Goal: Task Accomplishment & Management: Manage account settings

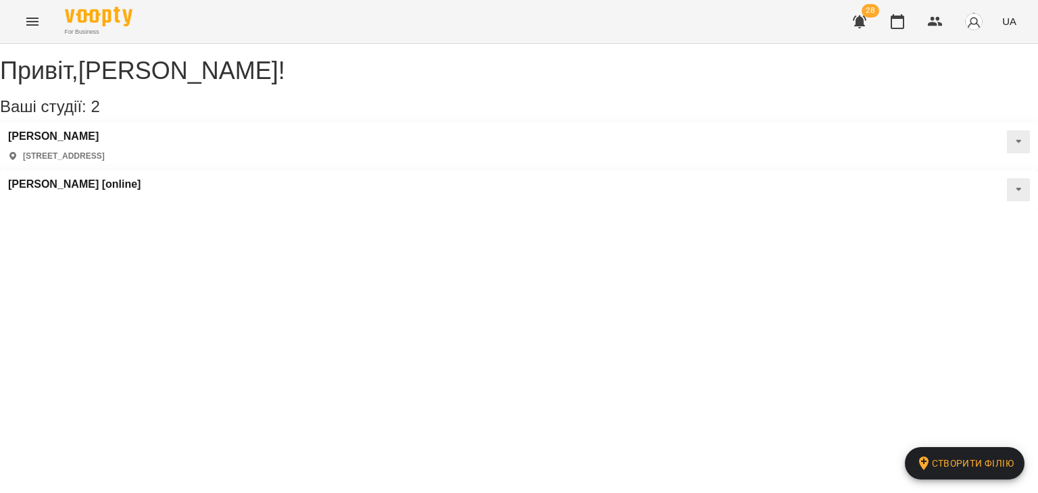
click at [859, 23] on icon "button" at bounding box center [860, 22] width 14 height 13
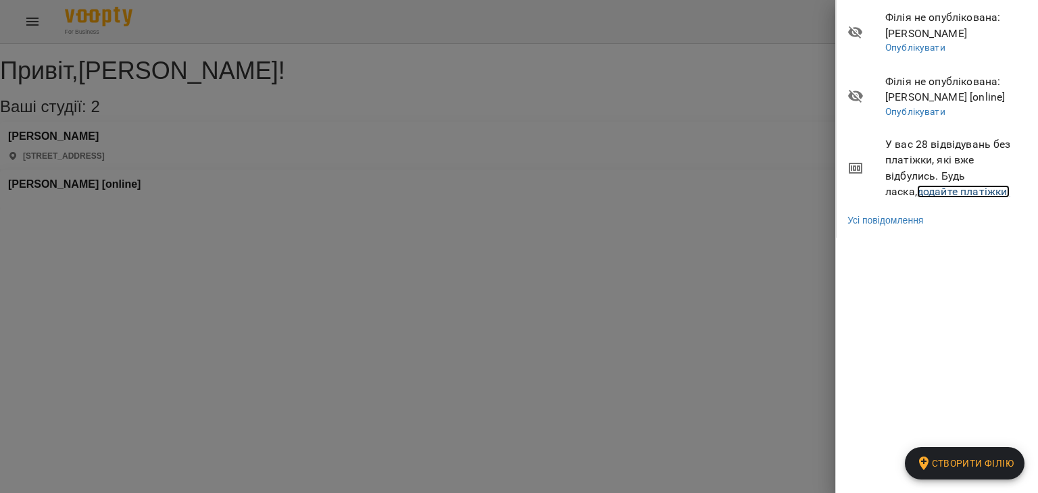
click at [917, 195] on link "додайте платіжки!" at bounding box center [963, 191] width 93 height 13
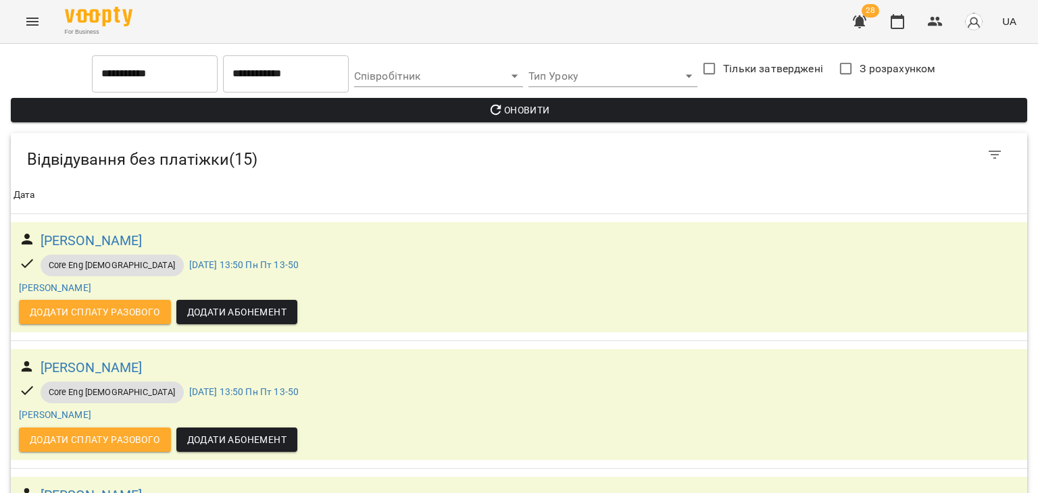
scroll to position [854, 0]
click at [945, 19] on button "button" at bounding box center [935, 21] width 32 height 32
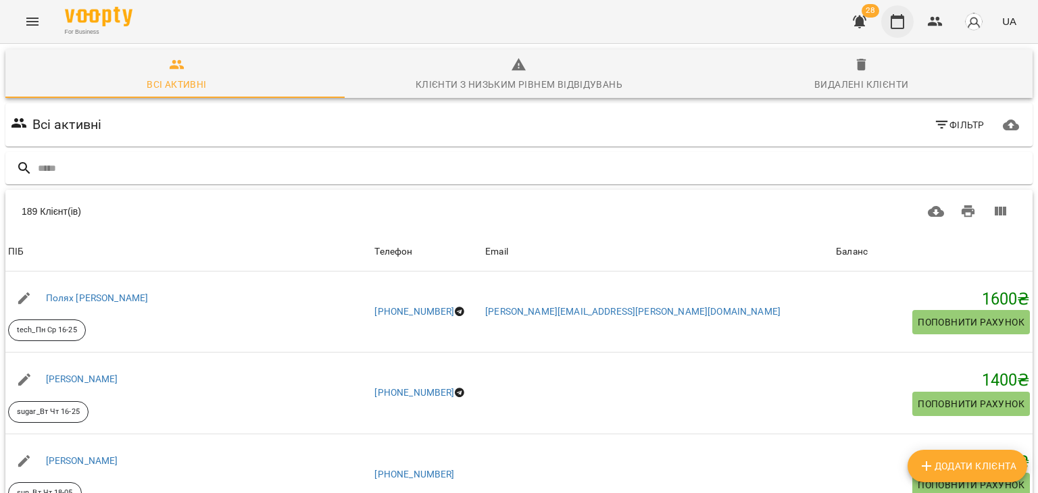
click at [900, 20] on icon "button" at bounding box center [897, 22] width 16 height 16
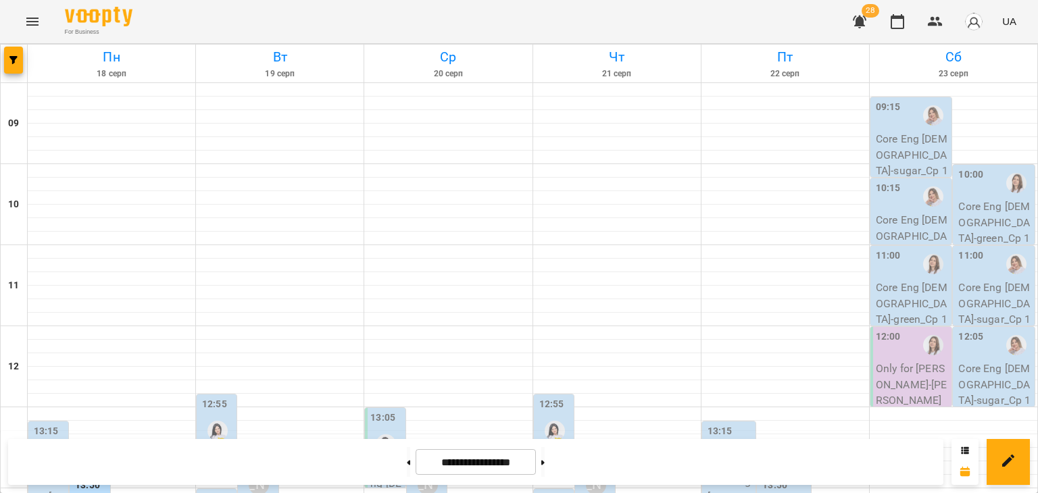
scroll to position [541, 0]
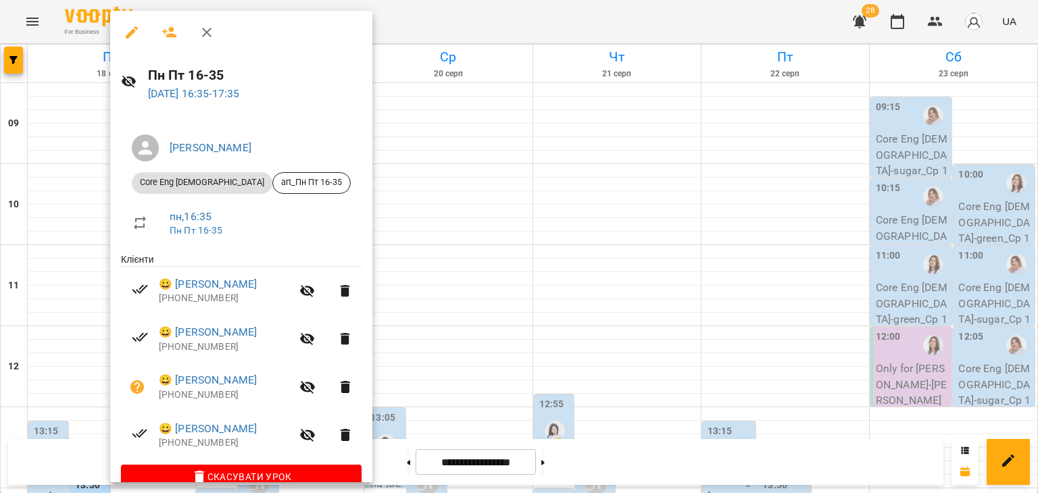
click at [95, 169] on div at bounding box center [519, 246] width 1038 height 493
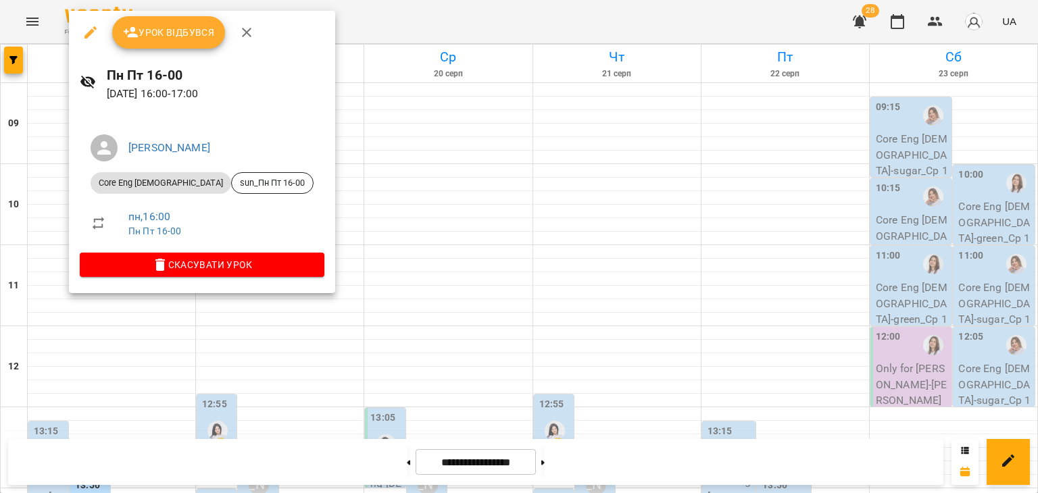
click at [129, 362] on div at bounding box center [519, 246] width 1038 height 493
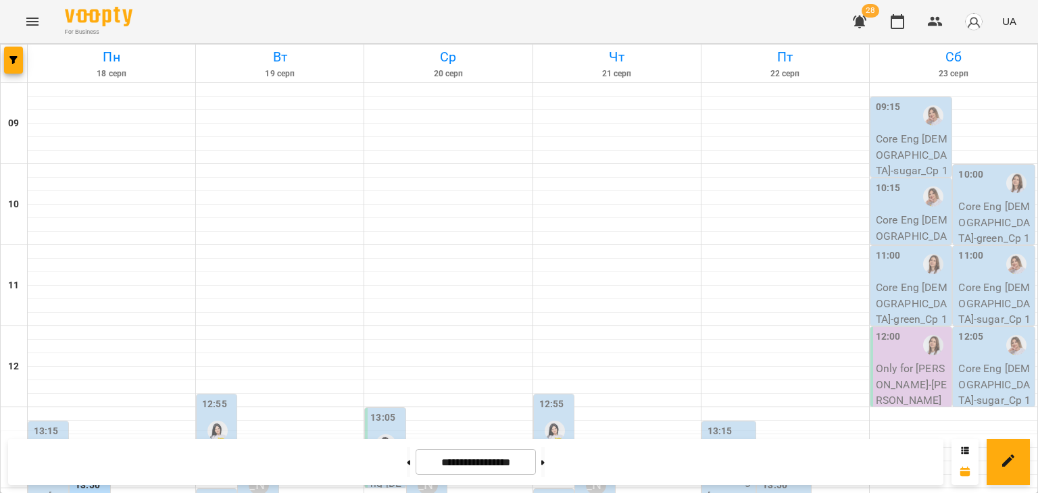
scroll to position [421, 0]
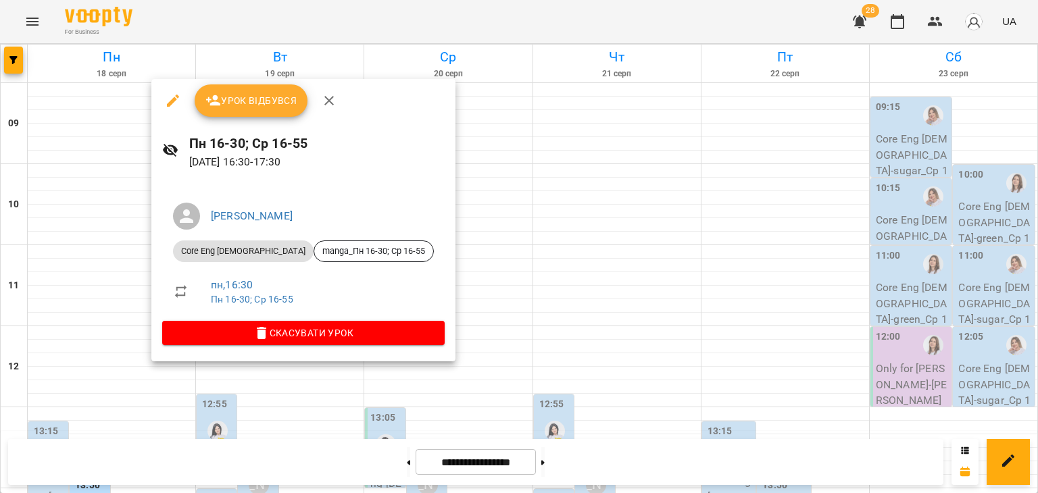
click at [86, 303] on div at bounding box center [519, 246] width 1038 height 493
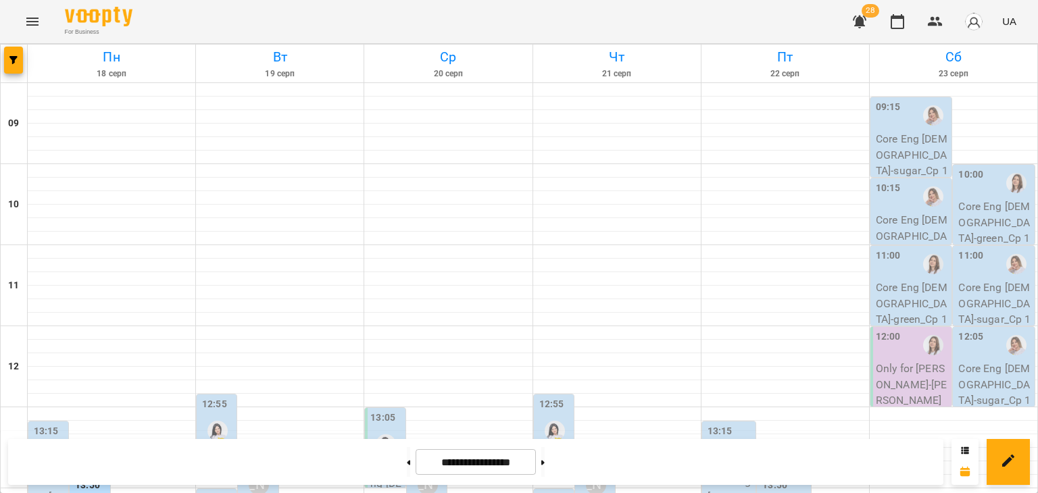
scroll to position [624, 0]
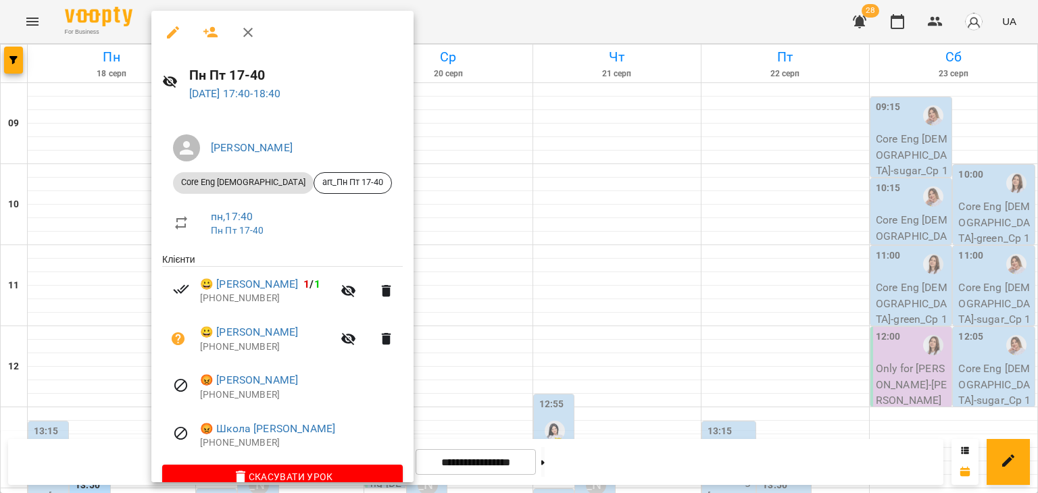
click at [95, 253] on div at bounding box center [519, 246] width 1038 height 493
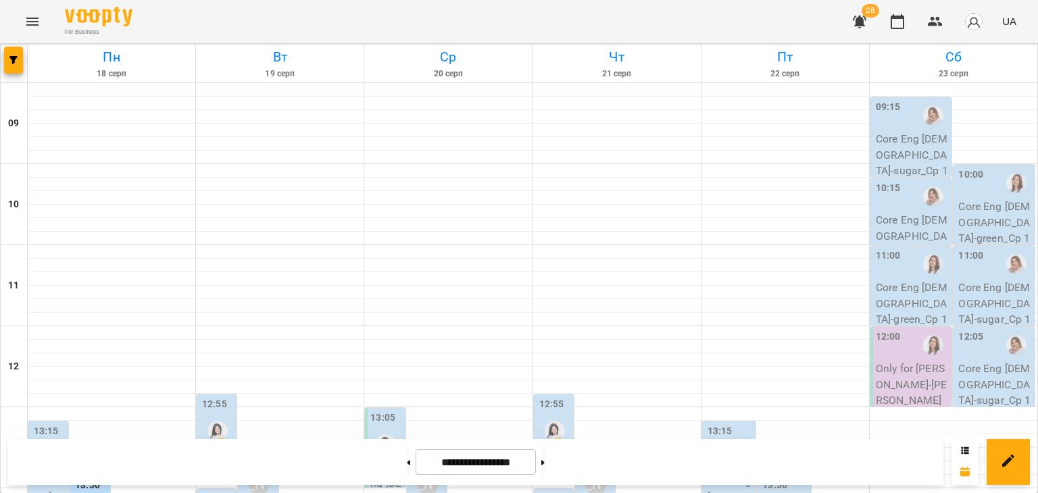
scroll to position [218, 0]
click at [51, 448] on div "[PERSON_NAME]" at bounding box center [49, 458] width 20 height 20
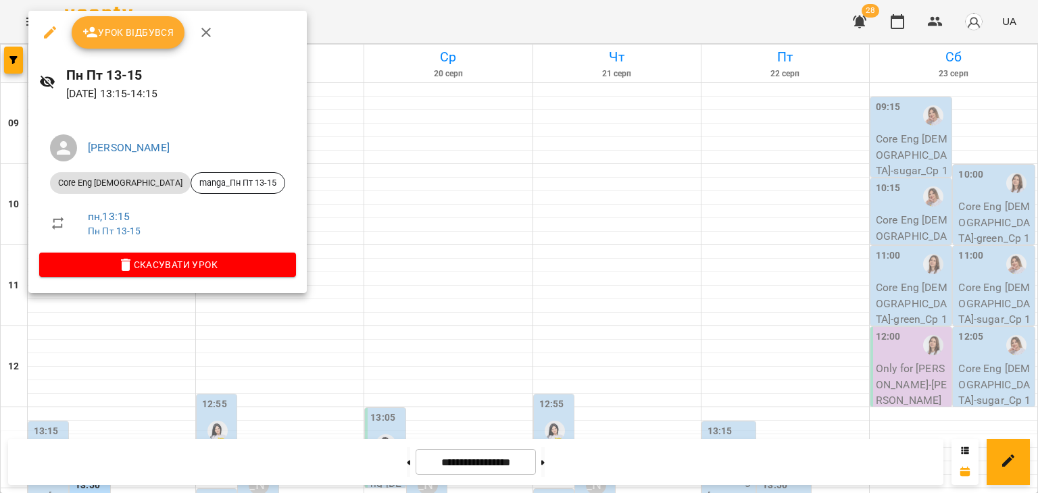
click at [136, 333] on div at bounding box center [519, 246] width 1038 height 493
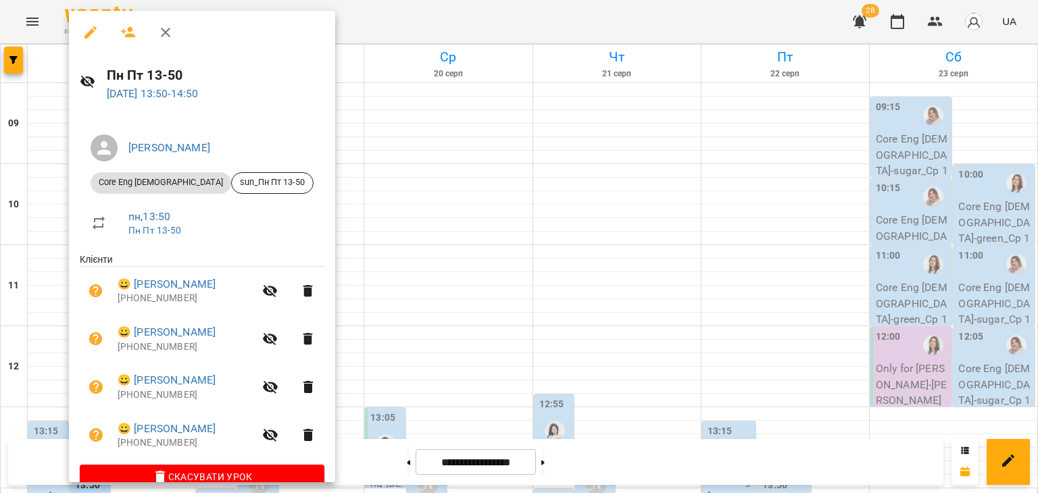
click at [59, 295] on div at bounding box center [519, 246] width 1038 height 493
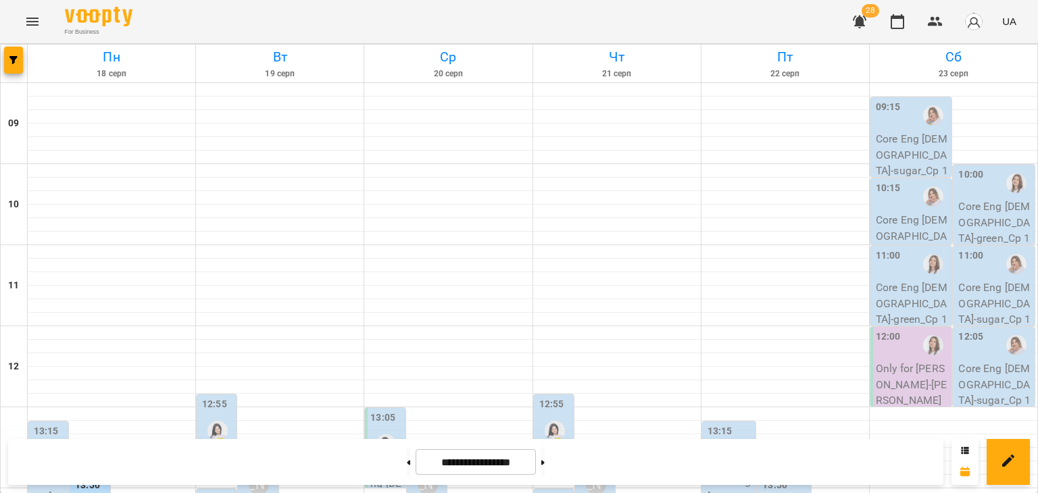
scroll to position [421, 0]
click at [32, 23] on icon "Menu" at bounding box center [32, 22] width 16 height 16
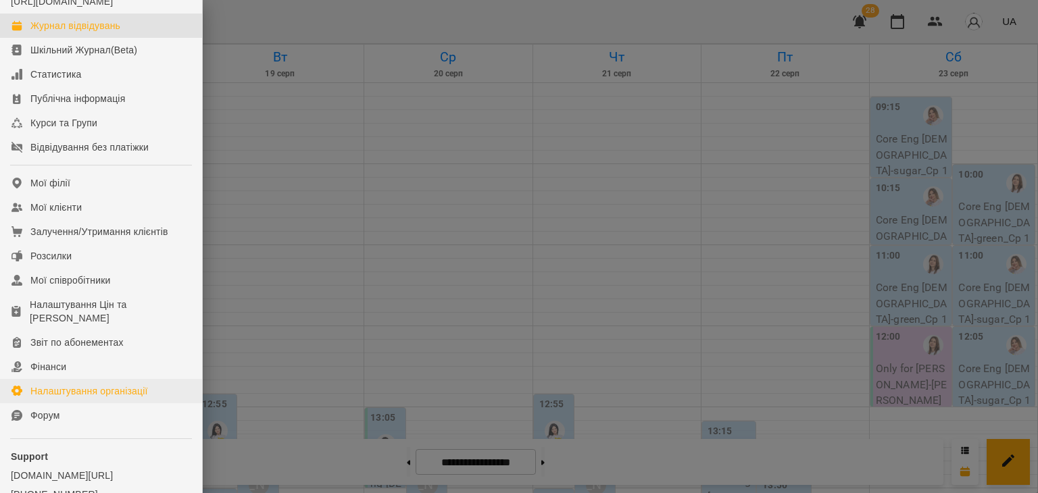
scroll to position [68, 0]
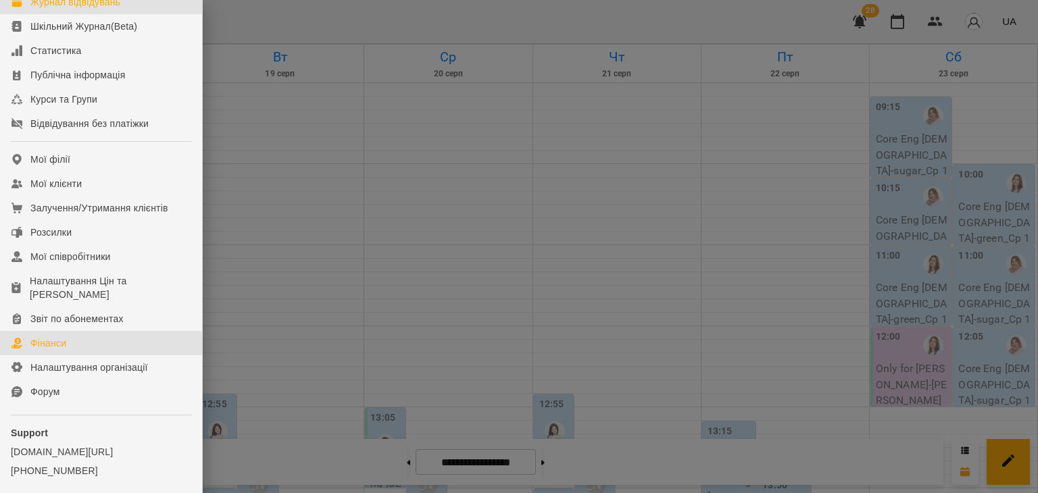
click at [83, 355] on link "Фінанси" at bounding box center [101, 343] width 202 height 24
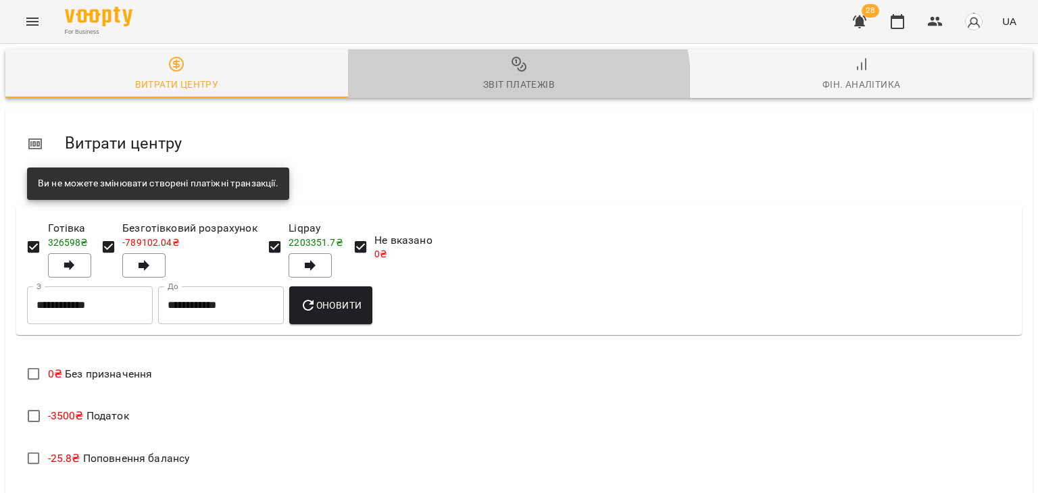
click at [489, 88] on div "Звіт платежів" at bounding box center [519, 84] width 72 height 16
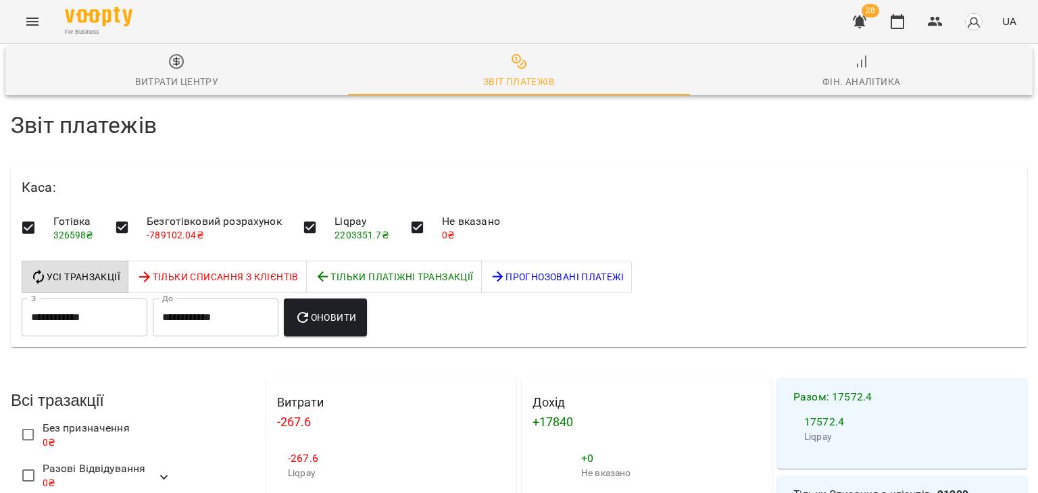
scroll to position [811, 0]
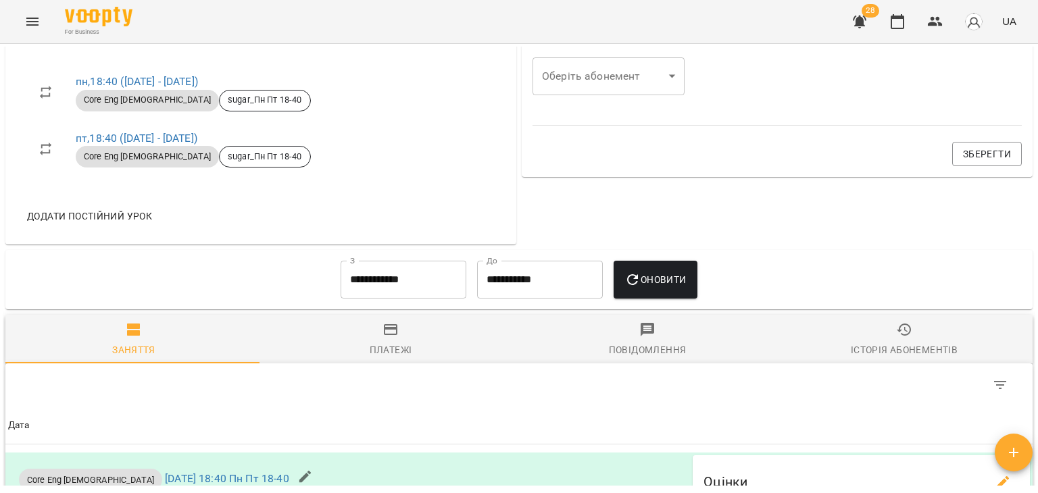
scroll to position [1005, 0]
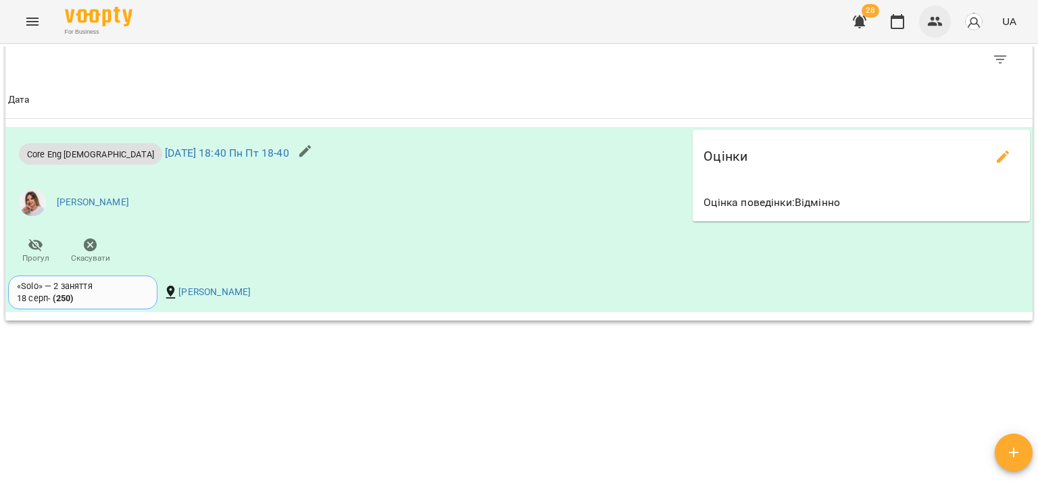
click at [927, 26] on button "button" at bounding box center [935, 21] width 32 height 32
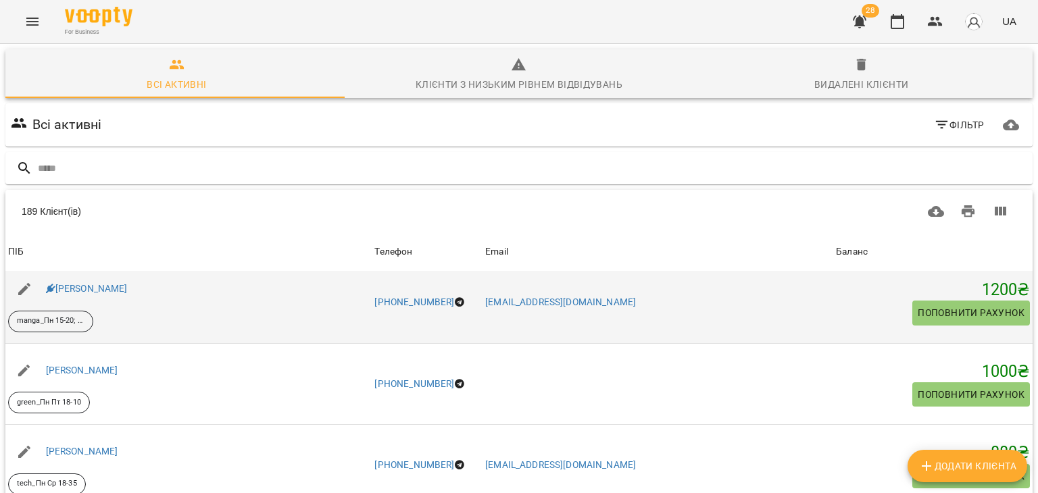
scroll to position [338, 0]
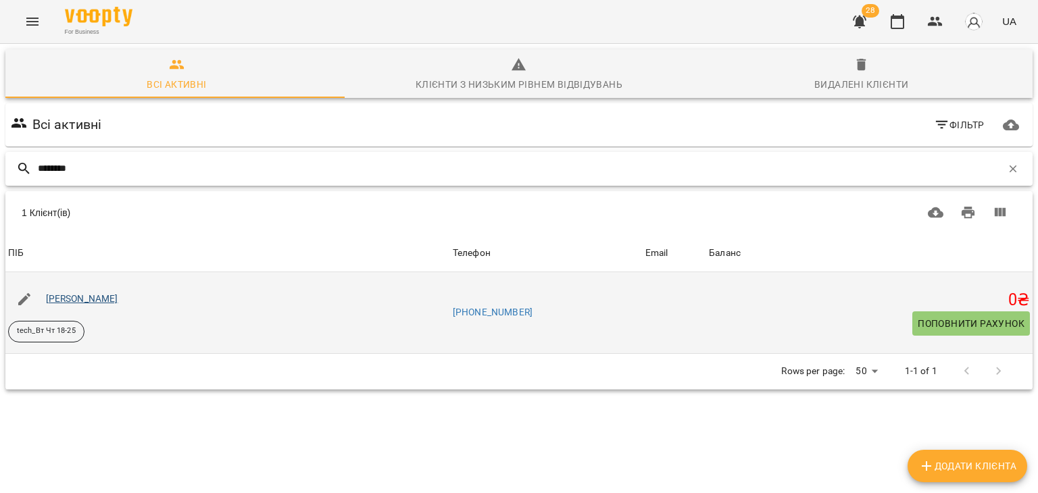
type input "*******"
click at [118, 301] on link "[PERSON_NAME]" at bounding box center [82, 298] width 72 height 11
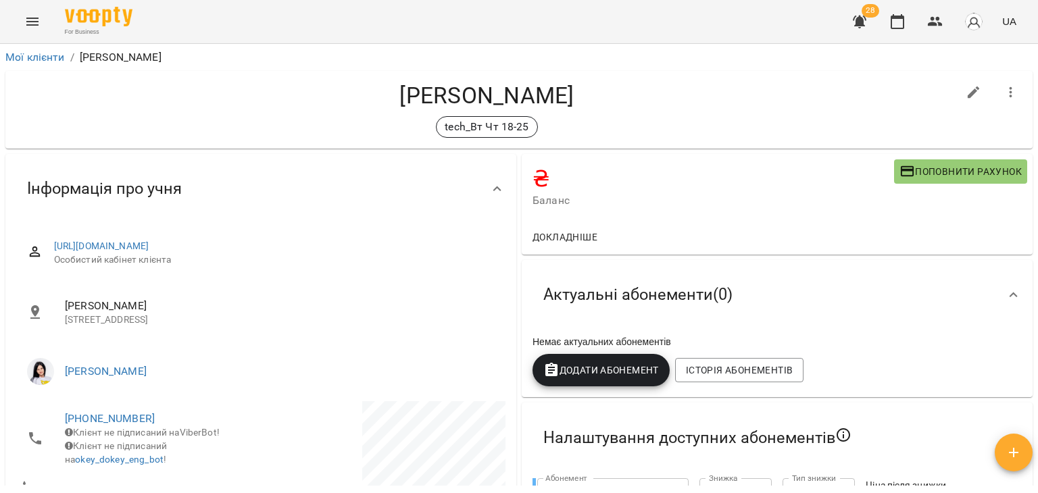
drag, startPoint x: 330, startPoint y: 89, endPoint x: 632, endPoint y: 87, distance: 302.0
click at [632, 87] on h4 "[PERSON_NAME]" at bounding box center [486, 96] width 941 height 28
copy h4 "[PERSON_NAME]"
click at [966, 90] on icon "button" at bounding box center [974, 92] width 16 height 16
select select "**"
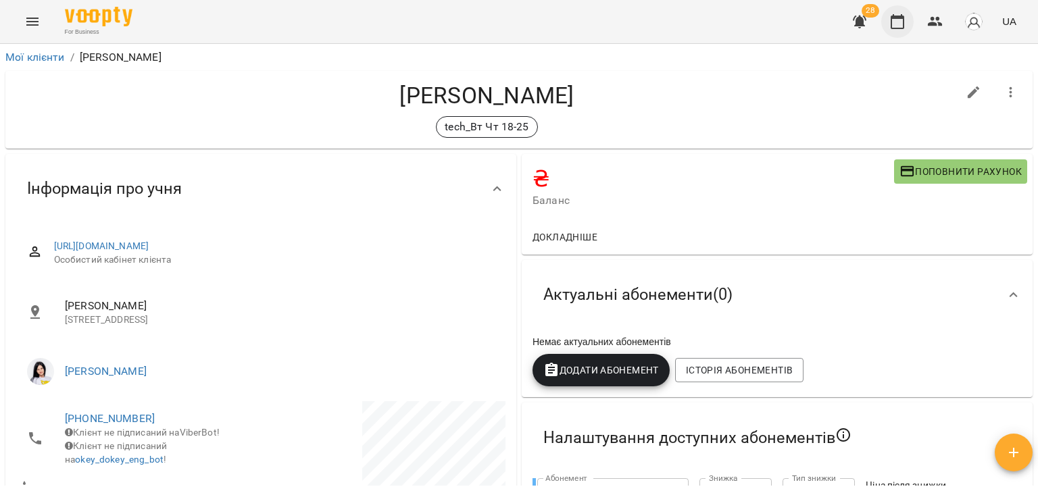
click at [897, 23] on icon "button" at bounding box center [897, 22] width 16 height 16
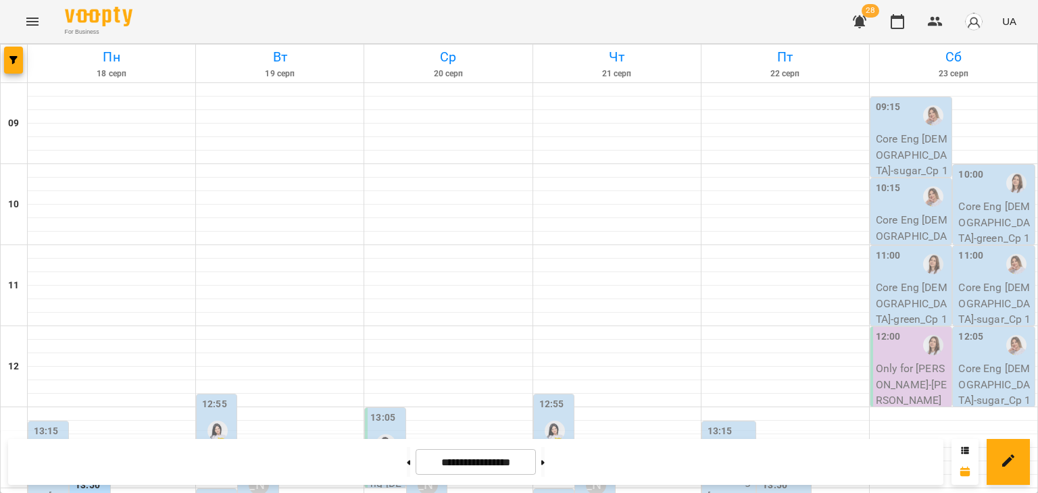
scroll to position [541, 0]
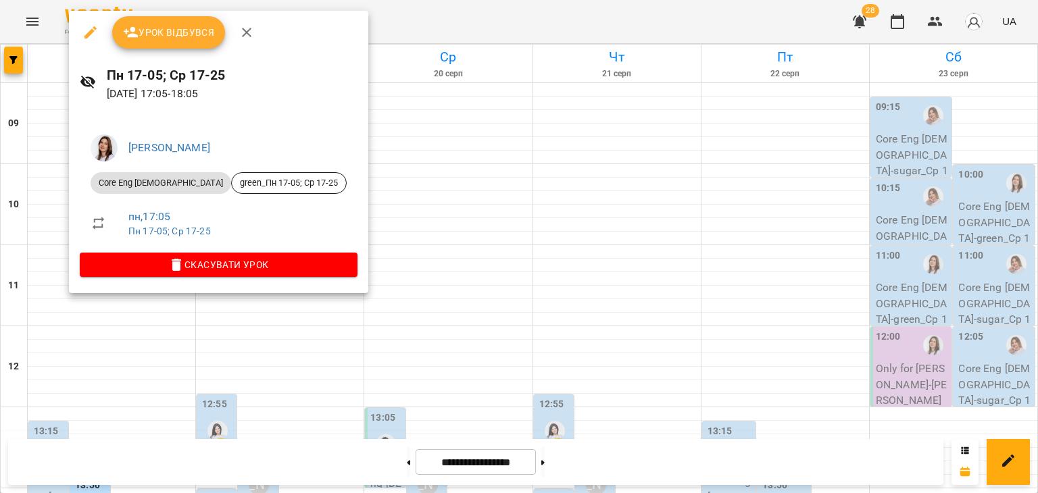
click at [186, 25] on span "Урок відбувся" at bounding box center [169, 32] width 92 height 16
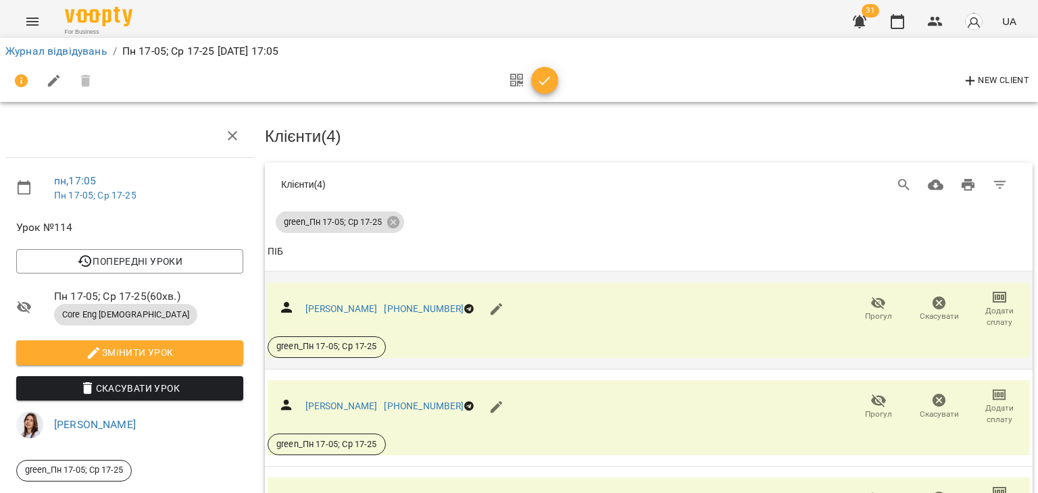
scroll to position [135, 0]
click at [872, 295] on icon "button" at bounding box center [878, 303] width 16 height 16
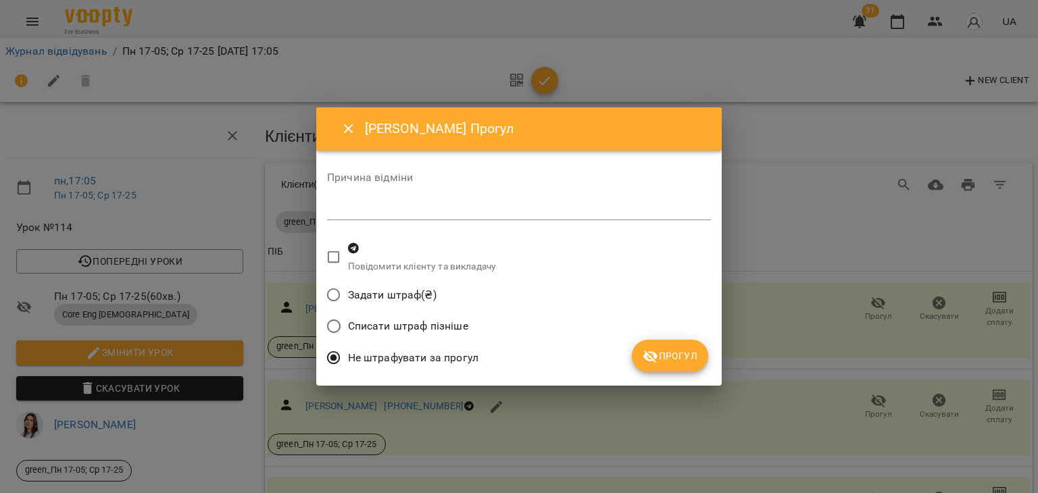
click at [562, 222] on div "Причина відміни *" at bounding box center [519, 199] width 384 height 54
click at [570, 207] on textarea at bounding box center [519, 209] width 384 height 13
type textarea "*"
type textarea "**********"
click at [657, 350] on icon "submit" at bounding box center [651, 357] width 16 height 16
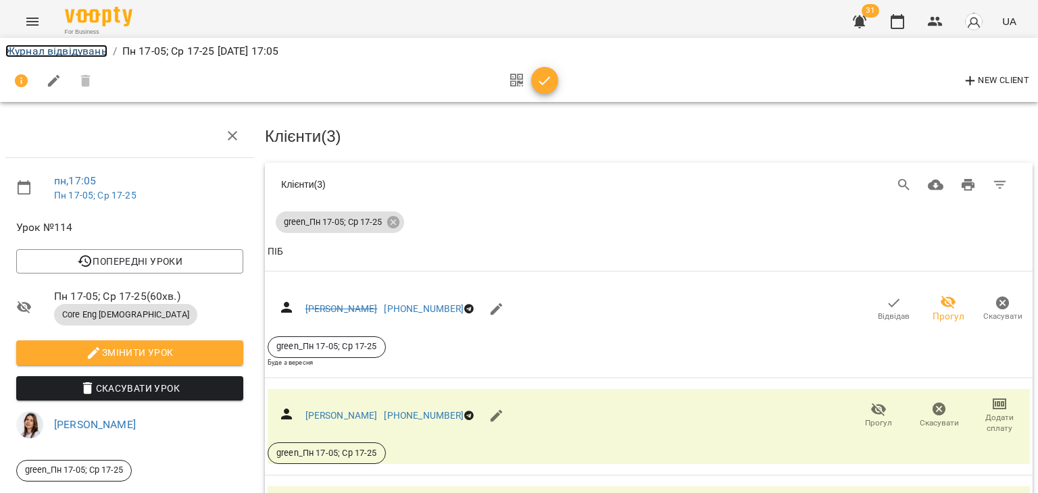
click at [87, 47] on link "Журнал відвідувань" at bounding box center [56, 51] width 102 height 13
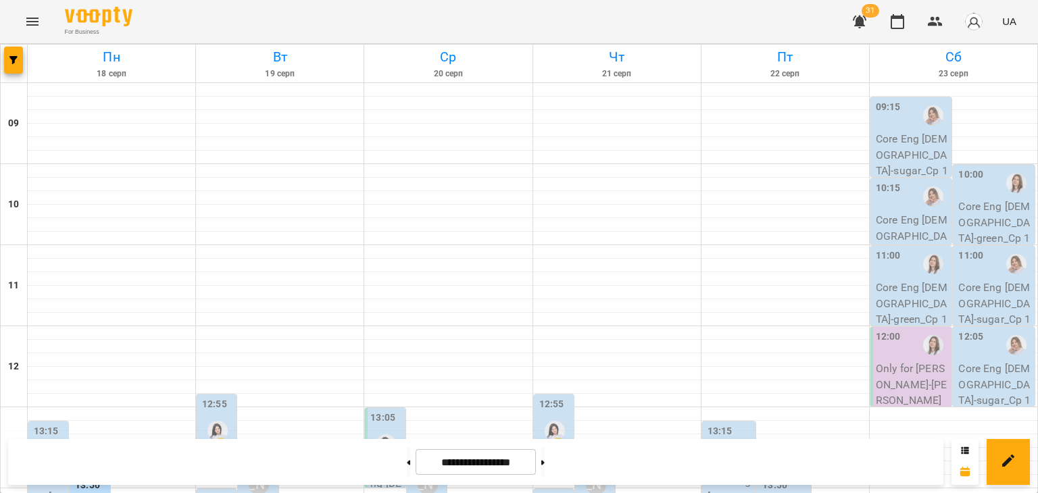
scroll to position [624, 0]
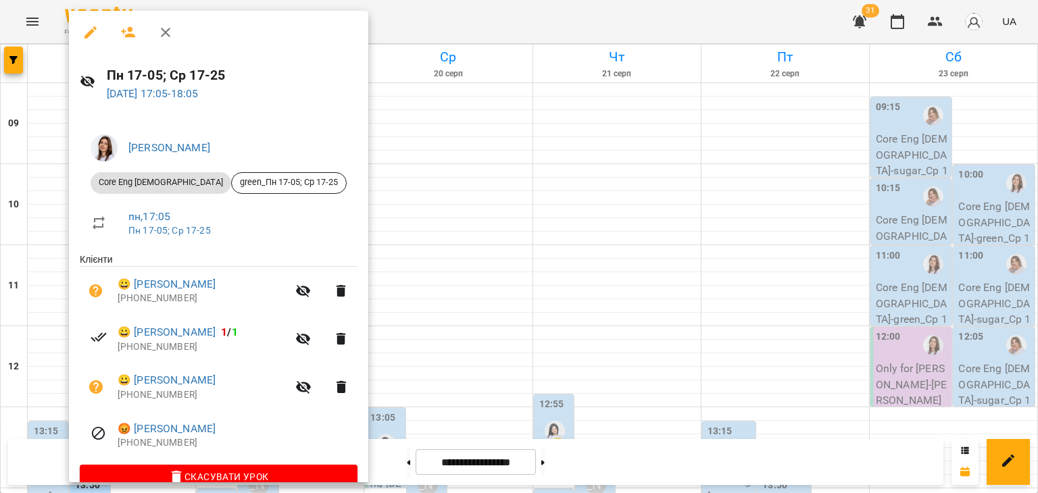
click at [457, 408] on div at bounding box center [519, 246] width 1038 height 493
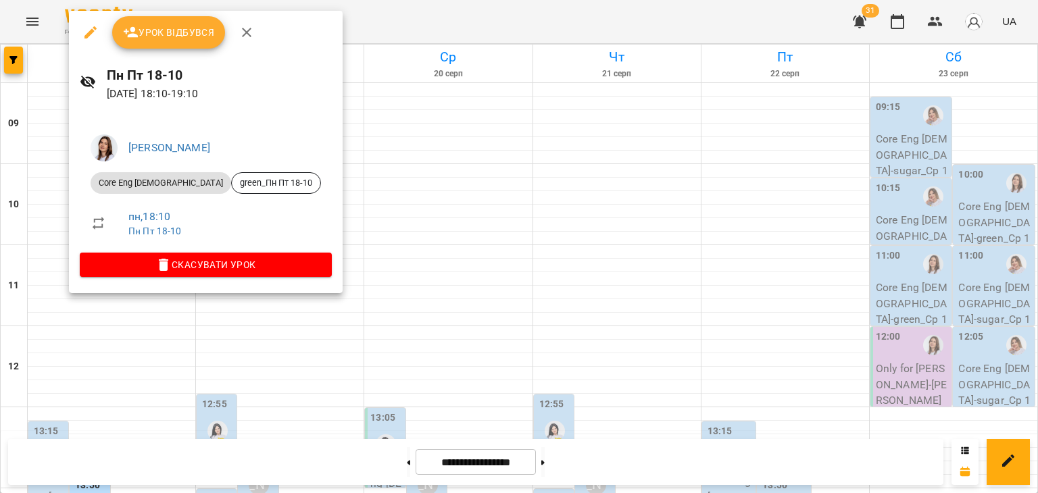
click at [189, 29] on span "Урок відбувся" at bounding box center [169, 32] width 92 height 16
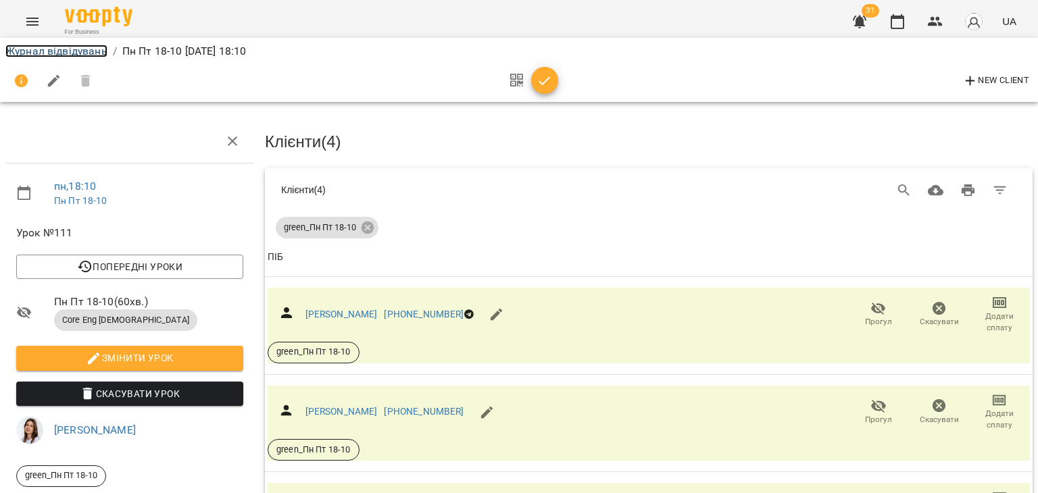
click at [71, 50] on link "Журнал відвідувань" at bounding box center [56, 51] width 102 height 13
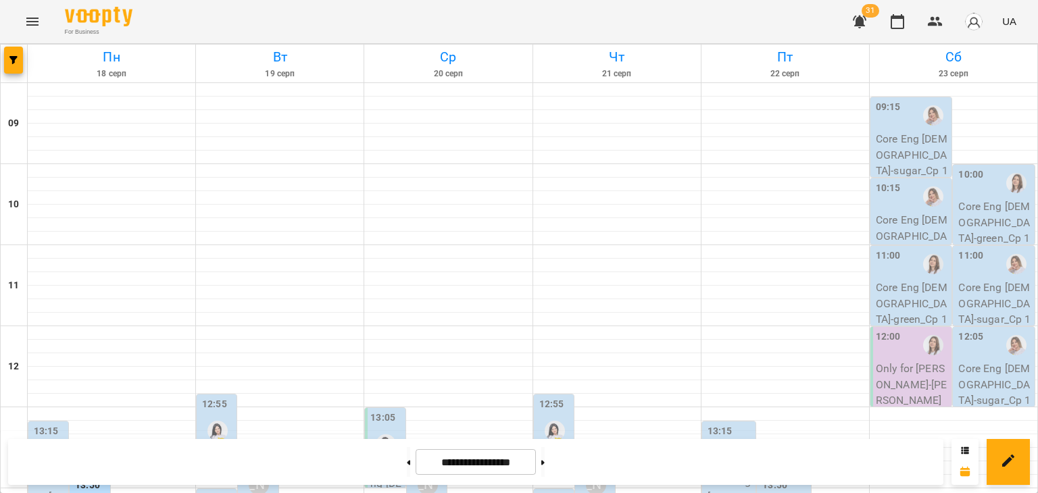
scroll to position [624, 0]
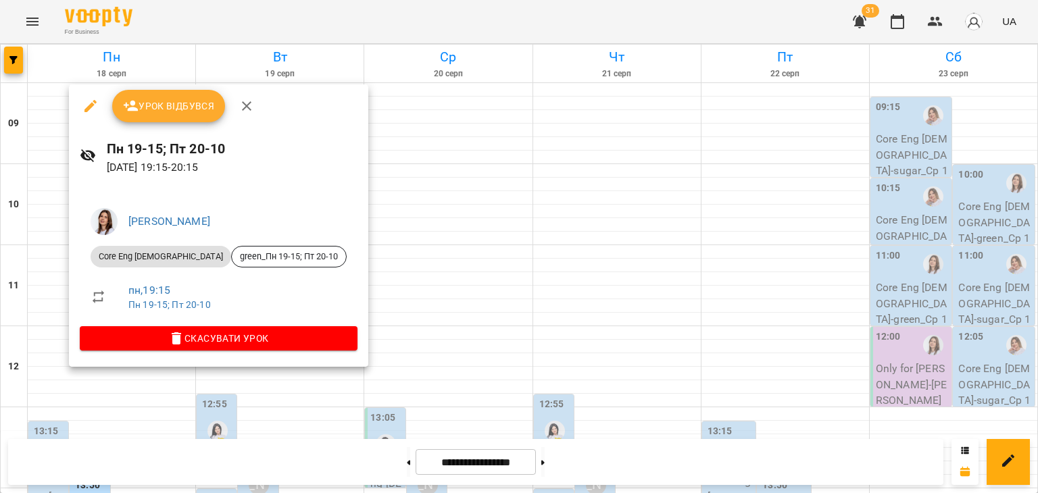
click at [188, 115] on button "Урок відбувся" at bounding box center [169, 106] width 114 height 32
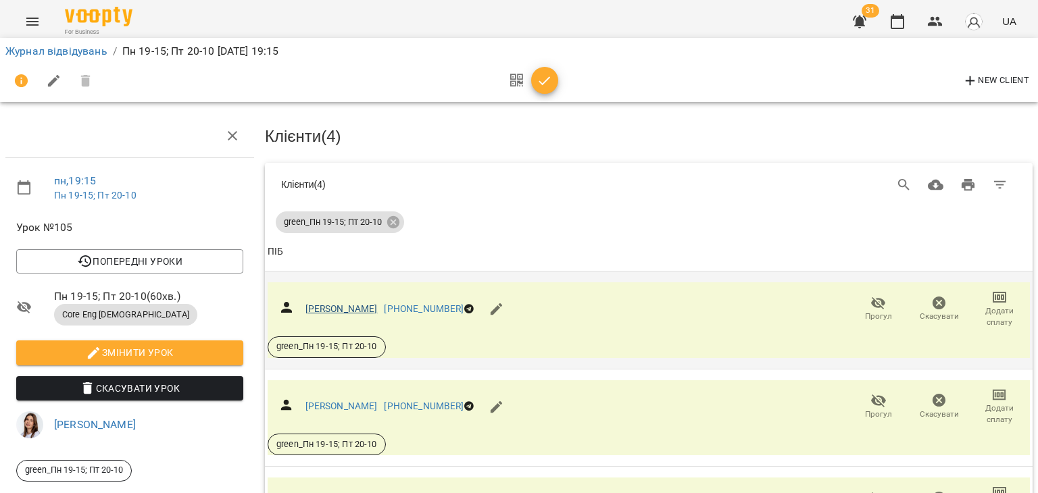
scroll to position [135, 0]
click at [867, 409] on span "Прогул" at bounding box center [878, 414] width 27 height 11
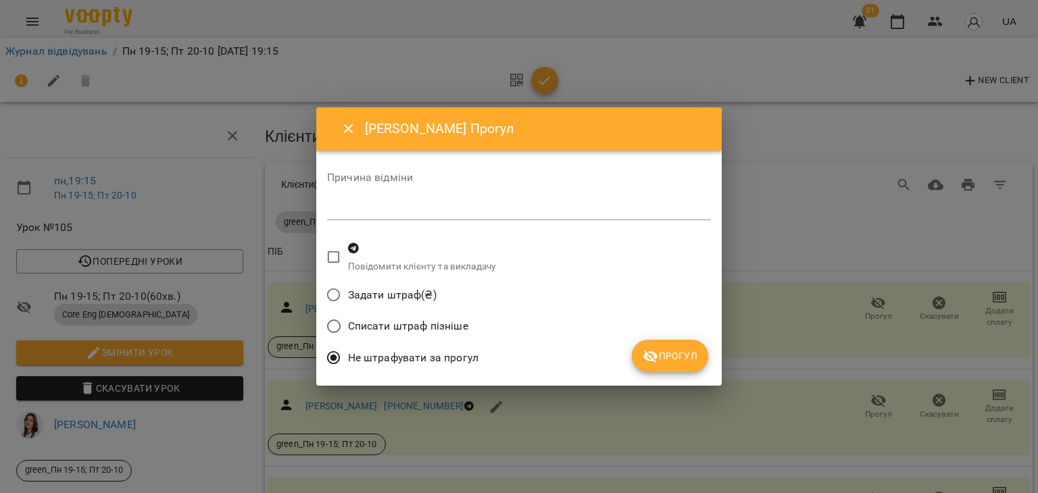
click at [458, 208] on textarea at bounding box center [519, 209] width 384 height 13
type textarea "*********"
click at [701, 366] on button "Прогул" at bounding box center [670, 356] width 76 height 32
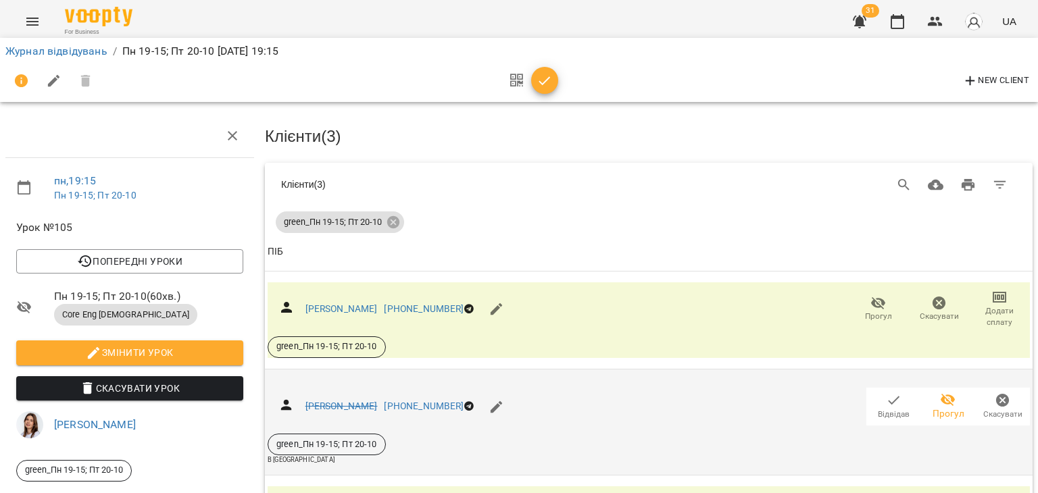
scroll to position [0, 0]
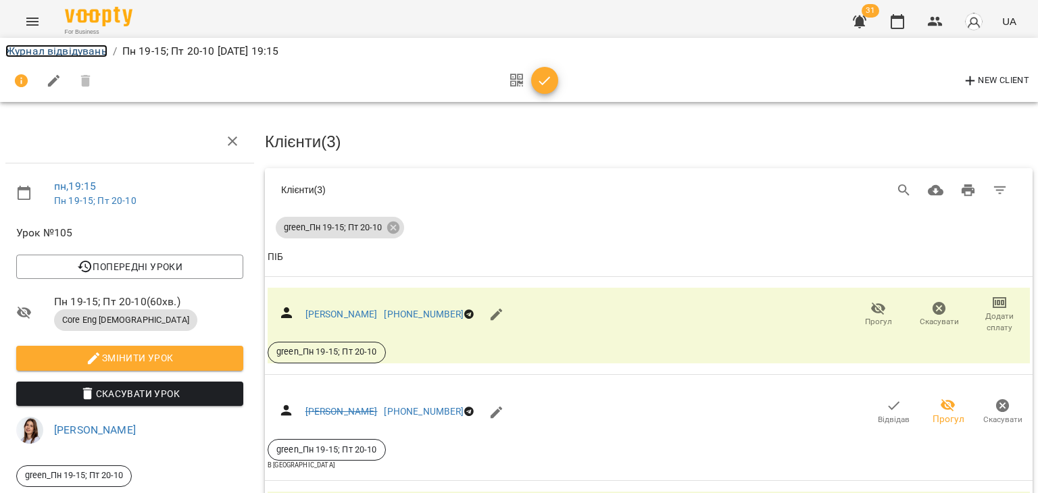
click at [84, 49] on link "Журнал відвідувань" at bounding box center [56, 51] width 102 height 13
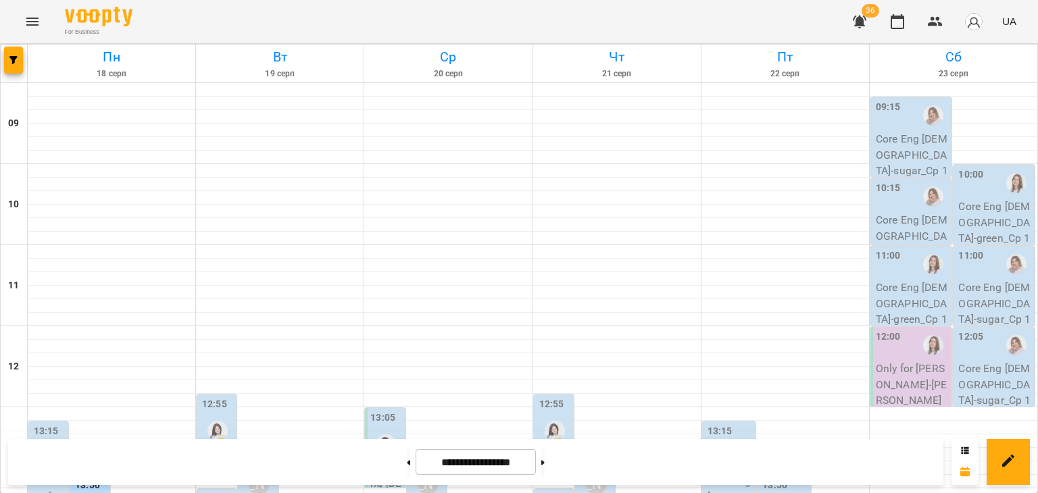
scroll to position [556, 0]
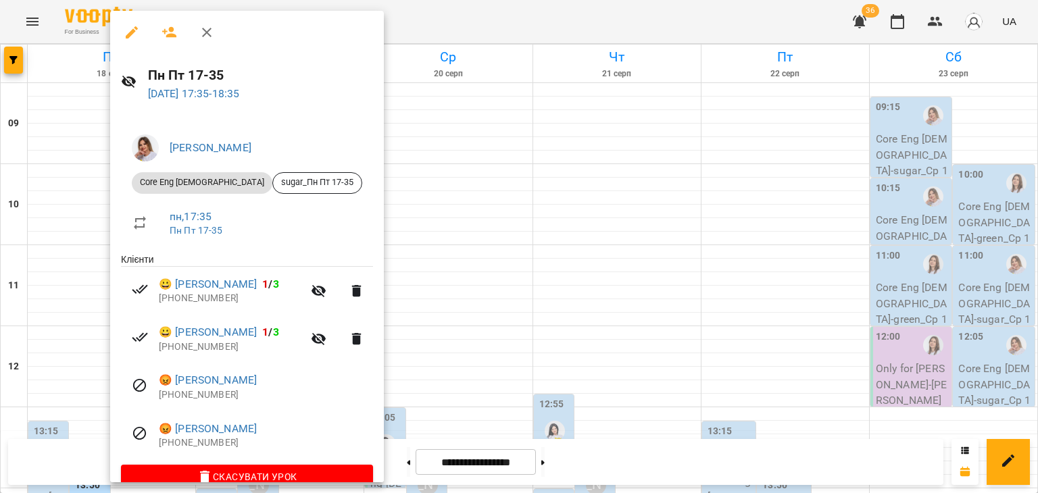
click at [570, 170] on div at bounding box center [519, 246] width 1038 height 493
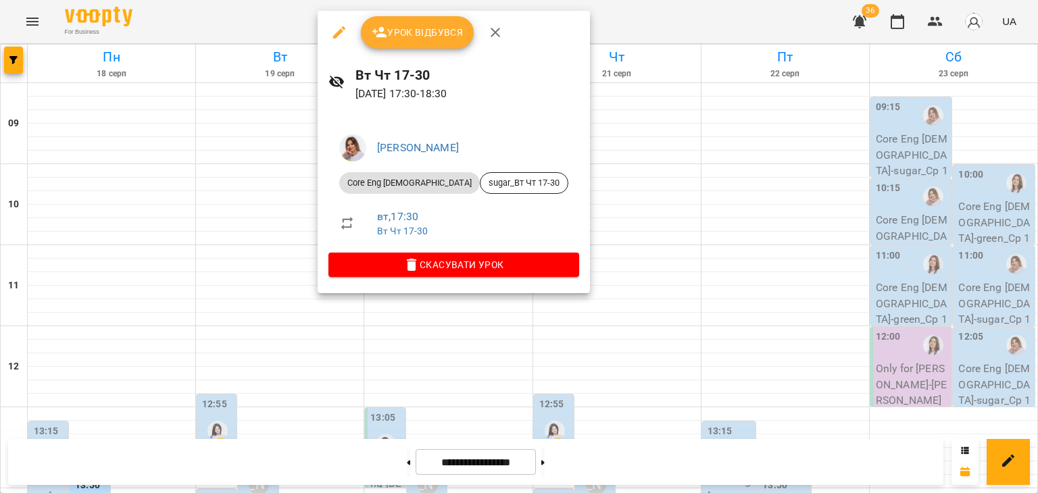
click at [411, 347] on div at bounding box center [519, 246] width 1038 height 493
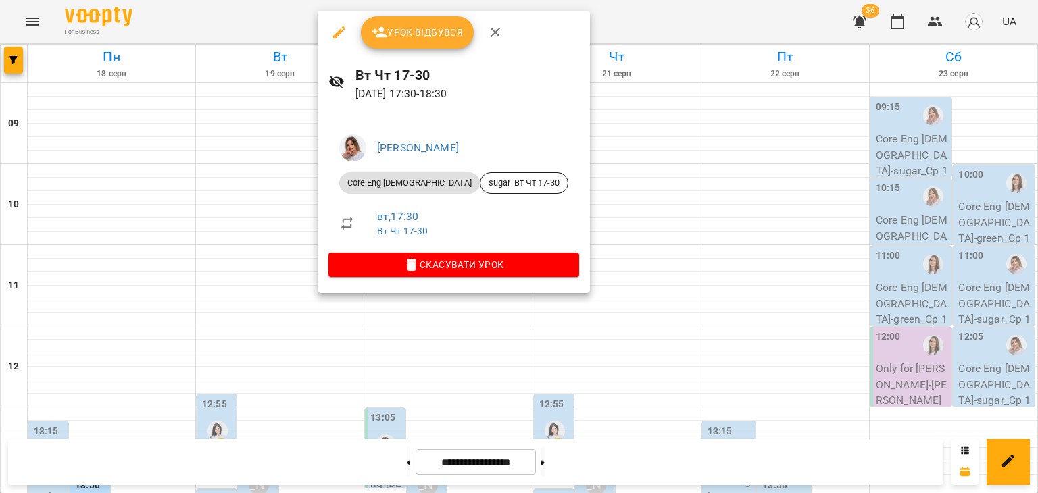
click at [407, 368] on div at bounding box center [519, 246] width 1038 height 493
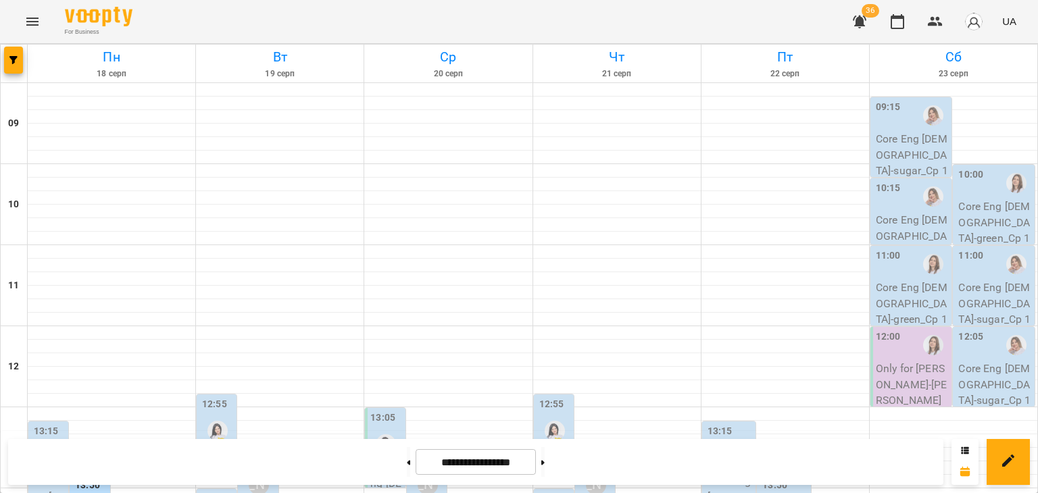
click at [29, 23] on icon "Menu" at bounding box center [32, 22] width 16 height 16
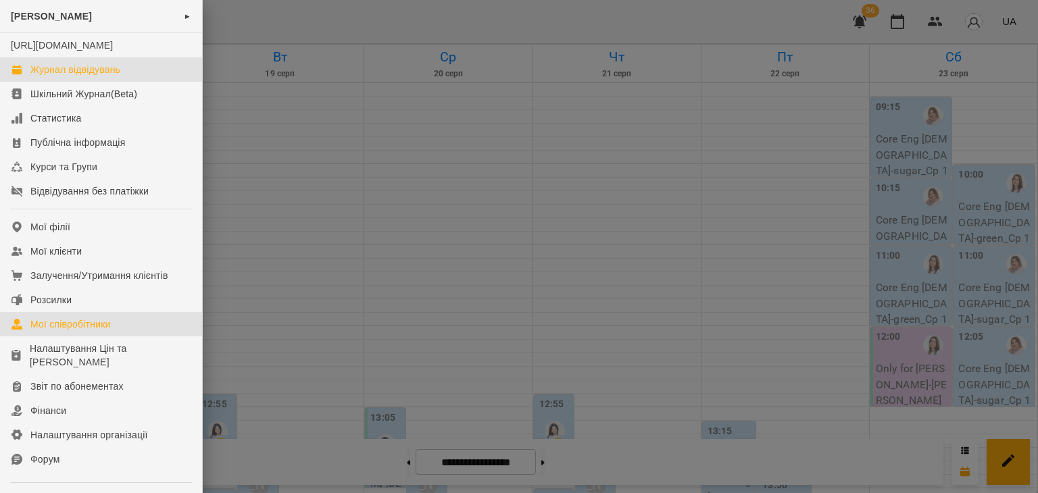
click at [76, 331] on div "Мої співробітники" at bounding box center [70, 325] width 80 height 14
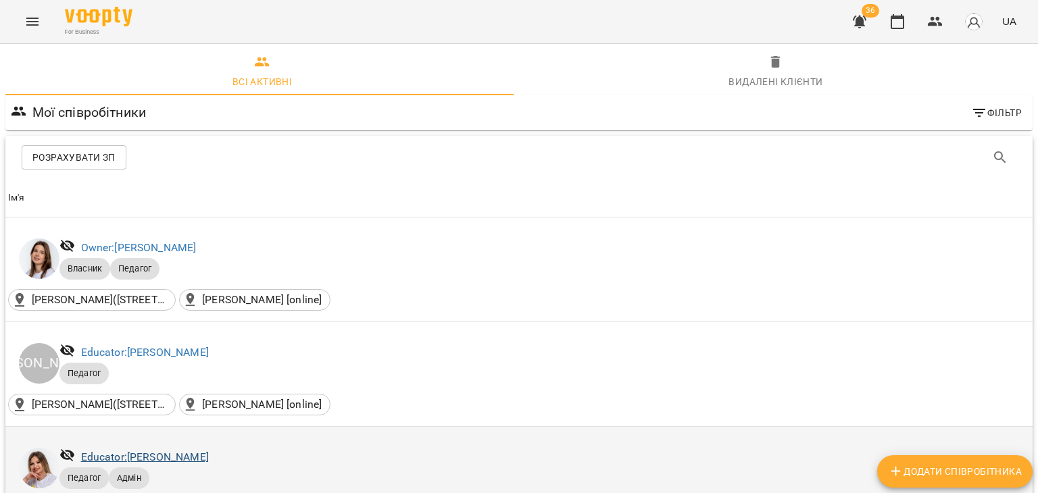
scroll to position [270, 0]
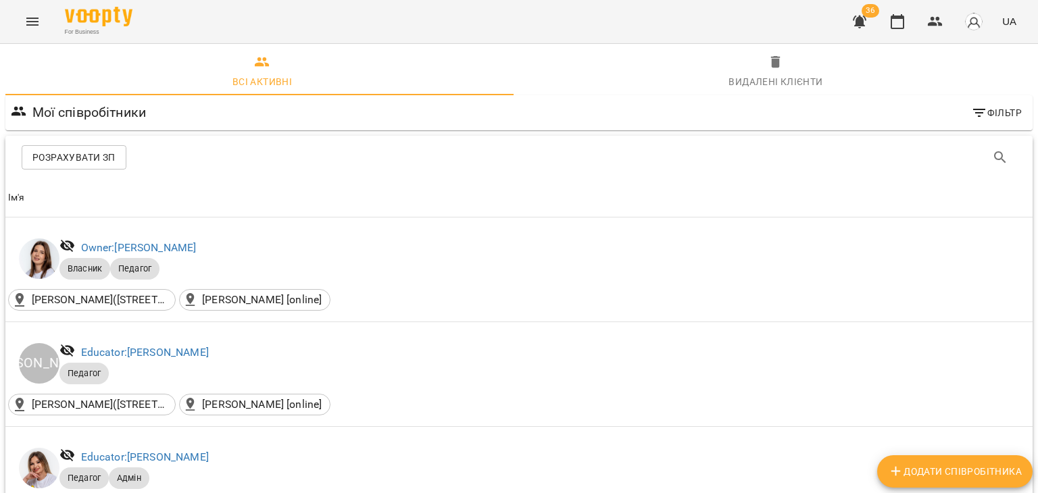
drag, startPoint x: 189, startPoint y: 395, endPoint x: 193, endPoint y: 384, distance: 11.8
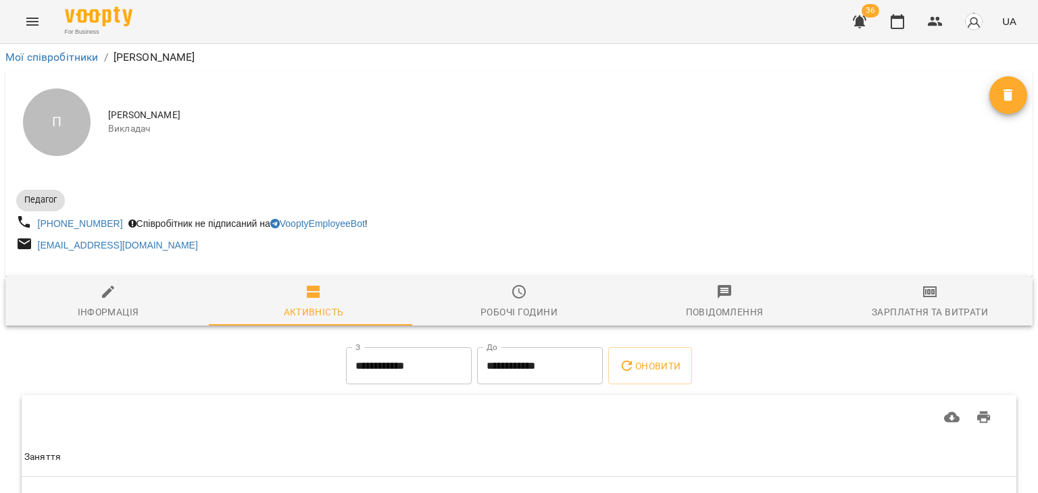
click at [101, 307] on div "Інформація" at bounding box center [108, 312] width 61 height 16
select select "**"
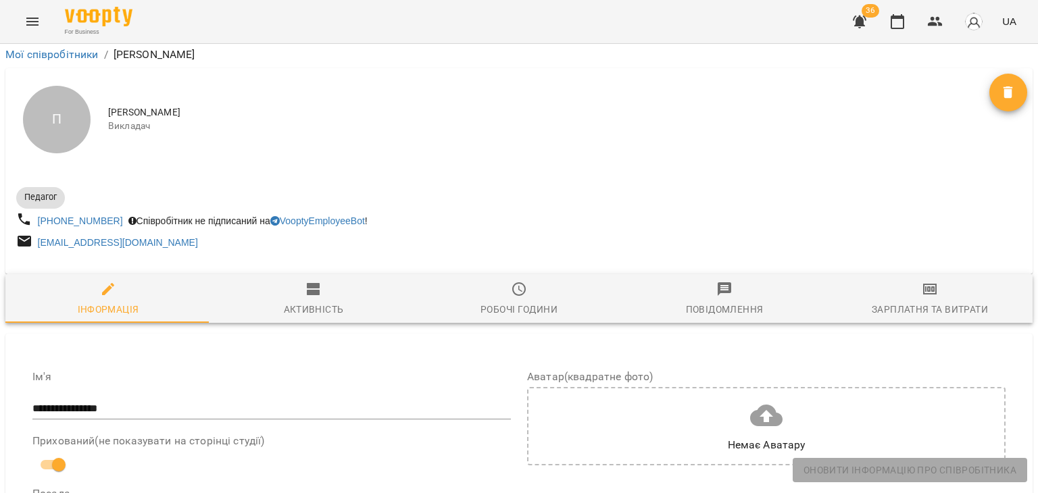
scroll to position [1014, 0]
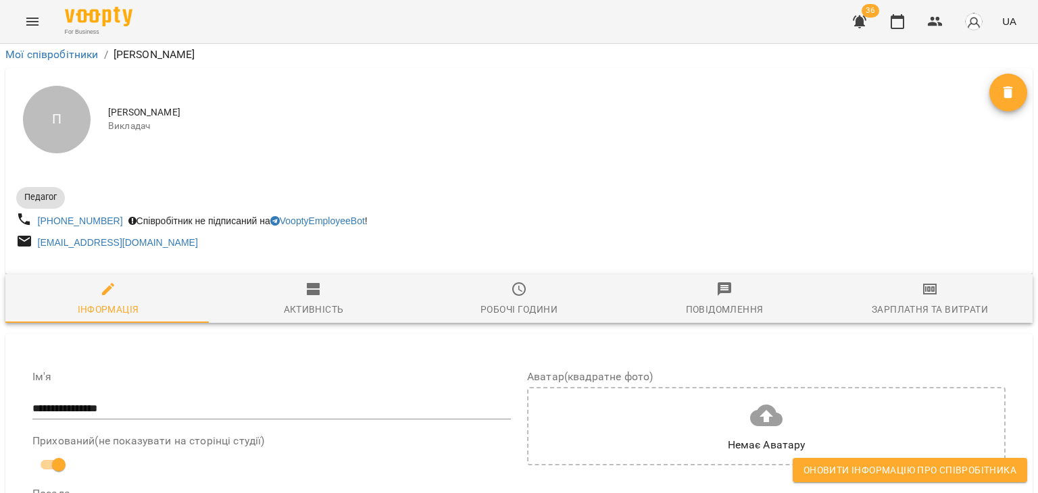
click at [849, 460] on button "Оновити інформацію про співробітника" at bounding box center [910, 470] width 234 height 24
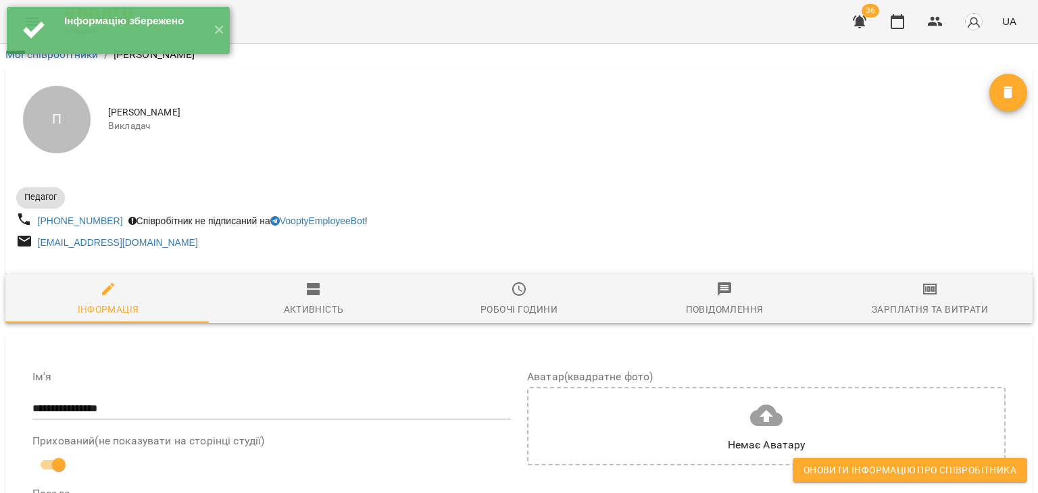
click at [830, 470] on span "Оновити інформацію про співробітника" at bounding box center [909, 470] width 213 height 16
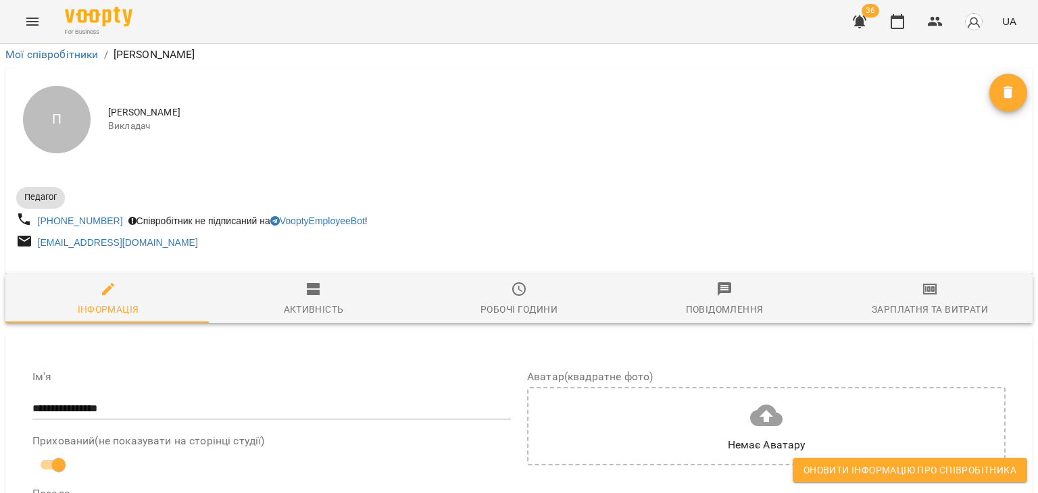
click at [812, 474] on span "Оновити інформацію про співробітника" at bounding box center [909, 470] width 213 height 16
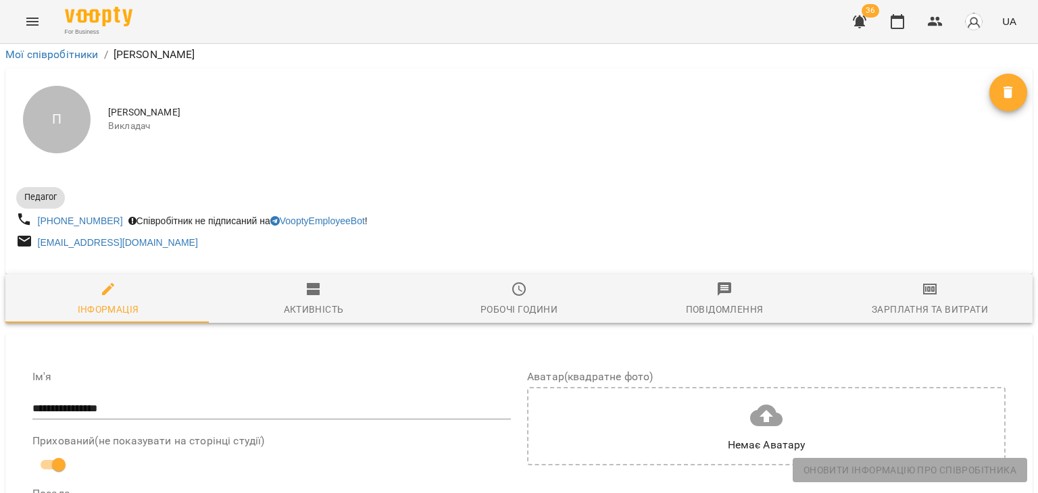
scroll to position [203, 0]
click at [905, 24] on icon "button" at bounding box center [897, 22] width 16 height 16
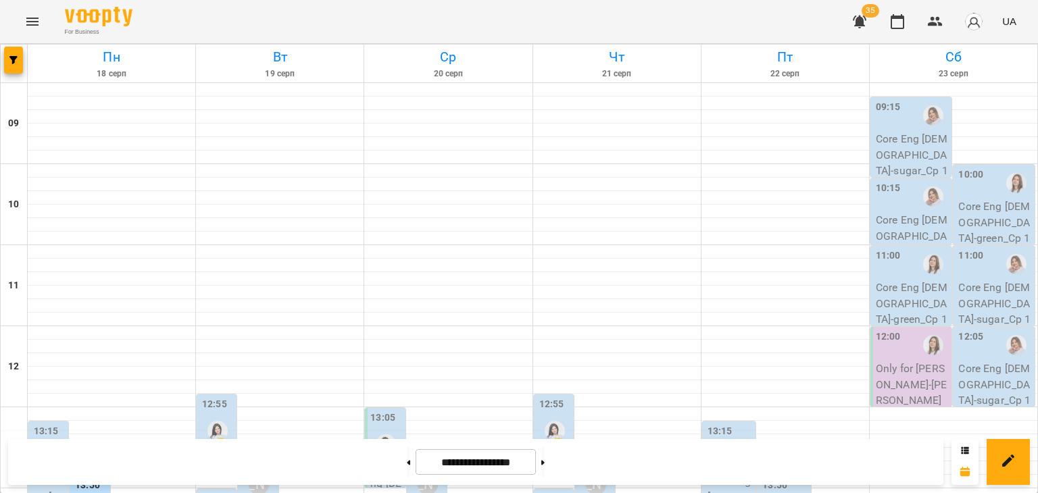
scroll to position [270, 0]
